Goal: Task Accomplishment & Management: Complete application form

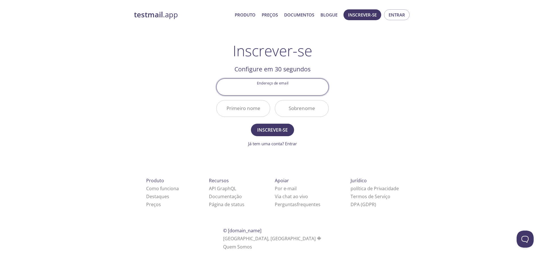
click at [290, 86] on input "Endereço de email" at bounding box center [273, 87] width 112 height 16
type input "[EMAIL_ADDRESS][DOMAIN_NAME]"
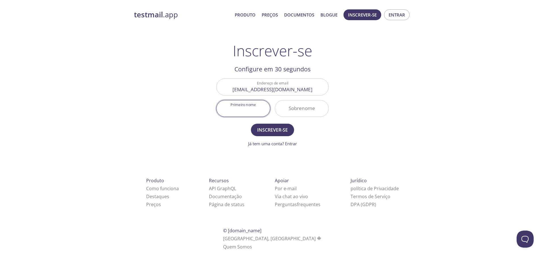
click at [240, 112] on input "Primeiro nome" at bounding box center [243, 108] width 53 height 16
drag, startPoint x: 254, startPoint y: 111, endPoint x: 247, endPoint y: 112, distance: 6.6
click at [247, 112] on input "Rodrgi" at bounding box center [243, 108] width 53 height 16
type input "[PERSON_NAME]"
click at [252, 86] on input "[EMAIL_ADDRESS][DOMAIN_NAME]" at bounding box center [273, 87] width 112 height 16
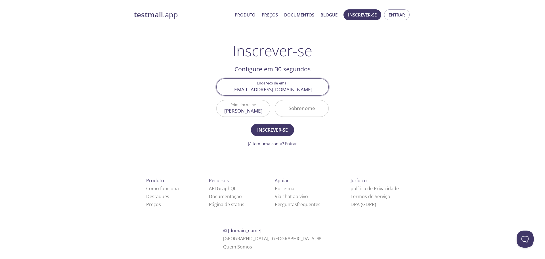
click at [252, 86] on input "[EMAIL_ADDRESS][DOMAIN_NAME]" at bounding box center [273, 87] width 112 height 16
type input "[EMAIL_ADDRESS][DOMAIN_NAME]"
click at [251, 123] on button "Inscrever-se" at bounding box center [272, 129] width 43 height 12
click at [307, 110] on input "Sobrenome" at bounding box center [301, 108] width 53 height 16
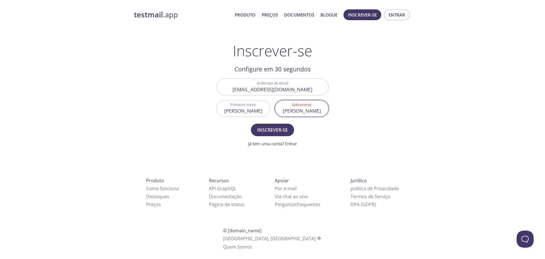
type input "[PERSON_NAME]"
click at [251, 123] on button "Inscrever-se" at bounding box center [272, 129] width 43 height 12
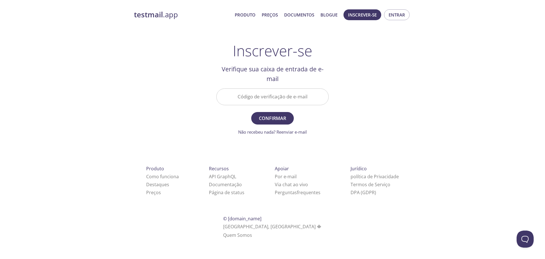
click at [279, 102] on input "Código de verificação de e-mail" at bounding box center [273, 97] width 112 height 16
type input "423KLWR"
click at [251, 112] on button "Confirmar" at bounding box center [272, 118] width 43 height 12
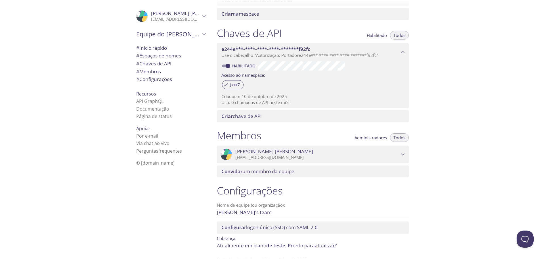
scroll to position [152, 0]
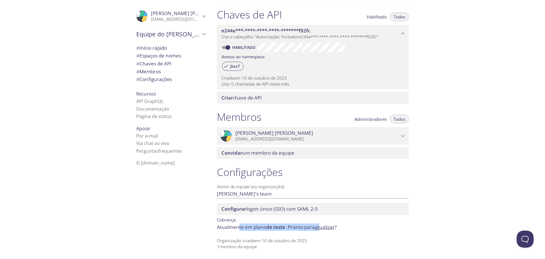
drag, startPoint x: 239, startPoint y: 226, endPoint x: 324, endPoint y: 227, distance: 85.2
click at [324, 227] on p "Atualmente em plano de teste . Pronto para atualizar ?" at bounding box center [313, 226] width 192 height 7
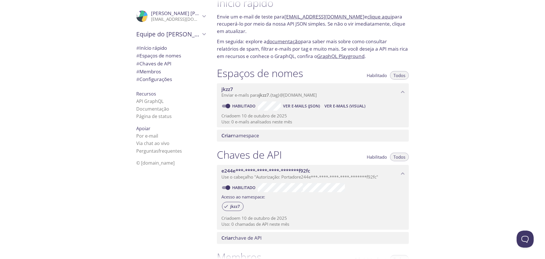
scroll to position [0, 0]
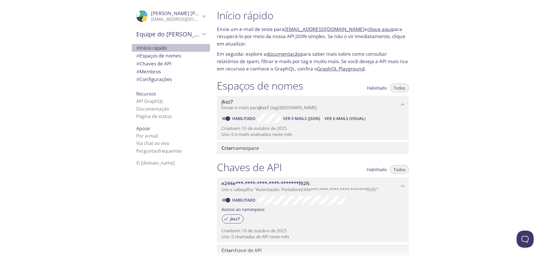
click at [139, 47] on font "Início rápido" at bounding box center [153, 48] width 28 height 7
click at [143, 53] on font "Espaços de nomes" at bounding box center [160, 55] width 42 height 7
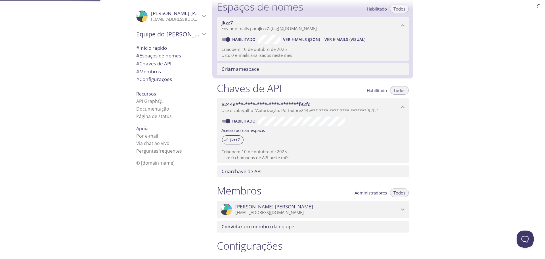
scroll to position [79, 0]
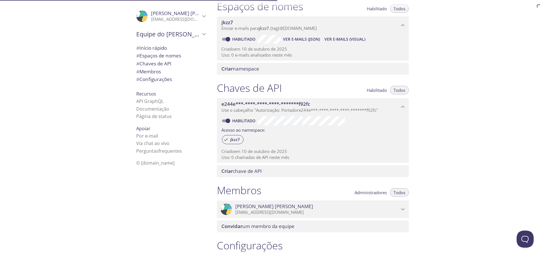
click at [143, 58] on font "Espaços de nomes" at bounding box center [160, 55] width 42 height 7
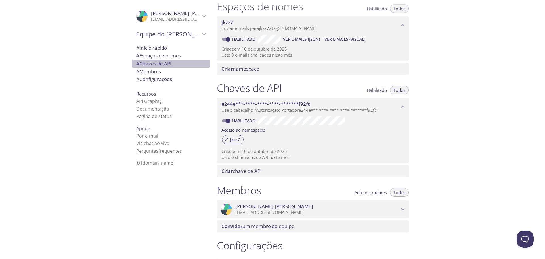
click at [141, 64] on font "Chaves de API" at bounding box center [155, 63] width 32 height 7
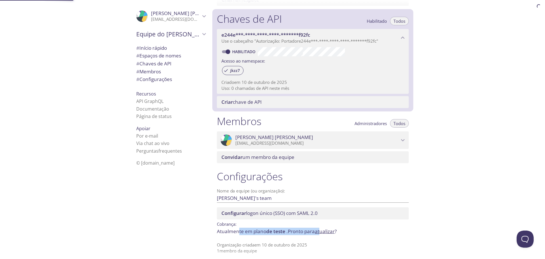
scroll to position [152, 0]
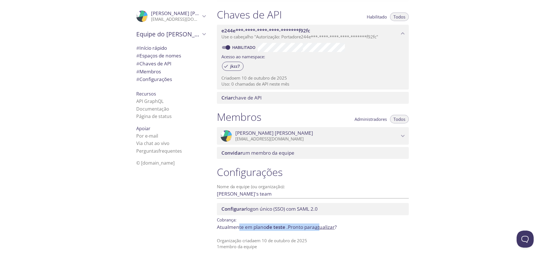
click at [140, 74] on font "Membros" at bounding box center [150, 71] width 22 height 7
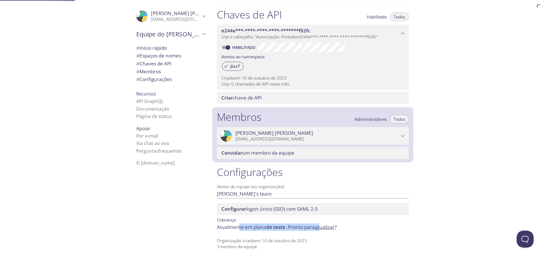
click at [139, 76] on font "Configurações" at bounding box center [155, 79] width 33 height 7
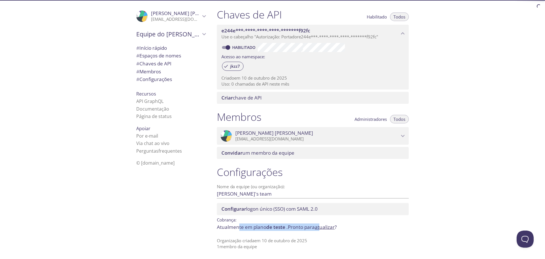
click at [137, 92] on font "Recursos" at bounding box center [146, 94] width 20 height 6
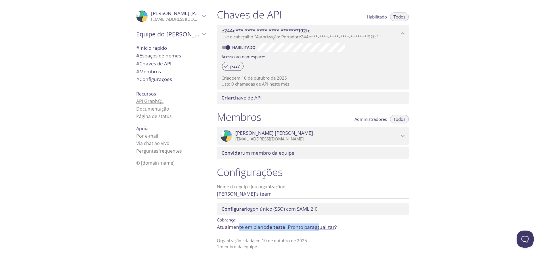
click at [137, 104] on font "API GraphQL" at bounding box center [149, 101] width 27 height 6
